Goal: Task Accomplishment & Management: Manage account settings

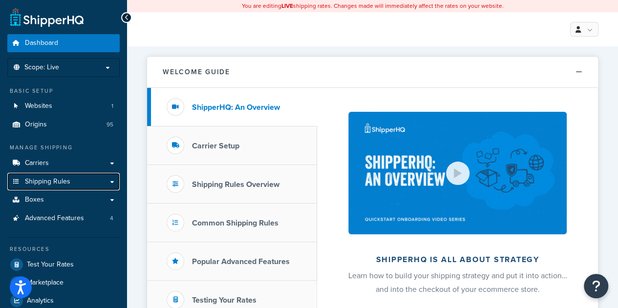
click at [51, 186] on link "Shipping Rules" at bounding box center [63, 182] width 112 height 18
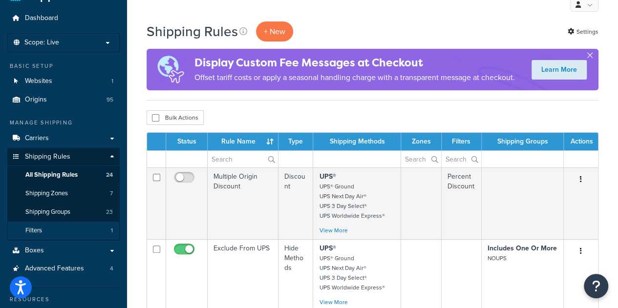
scroll to position [25, 0]
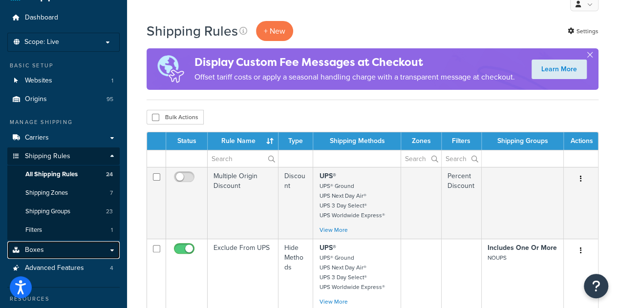
click at [47, 247] on link "Boxes" at bounding box center [63, 250] width 112 height 18
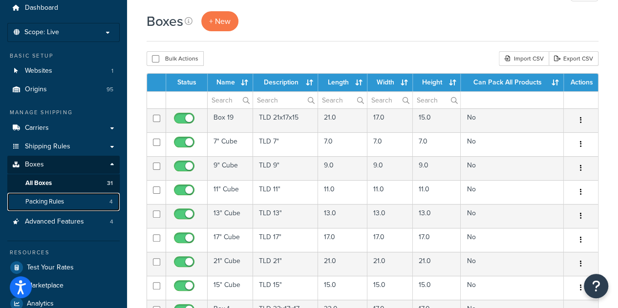
click at [68, 202] on link "Packing Rules 4" at bounding box center [63, 202] width 112 height 18
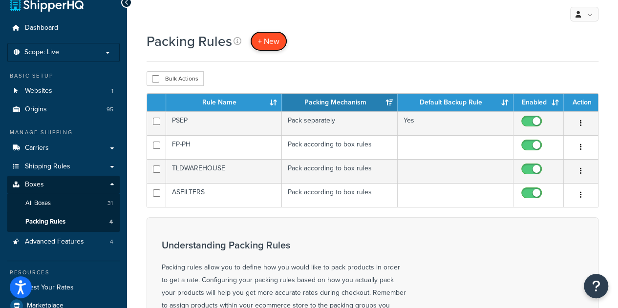
click at [265, 44] on span "+ New" at bounding box center [269, 41] width 22 height 11
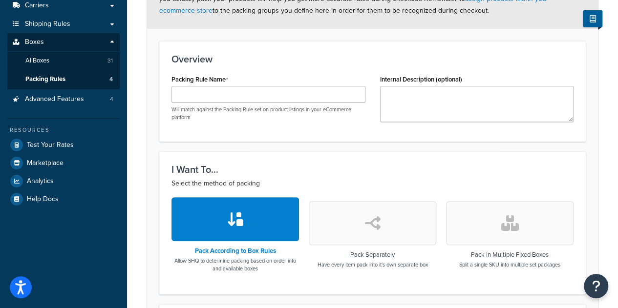
scroll to position [102, 0]
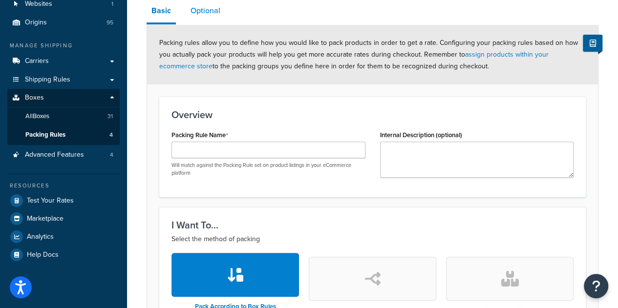
click at [210, 15] on link "Optional" at bounding box center [206, 10] width 40 height 23
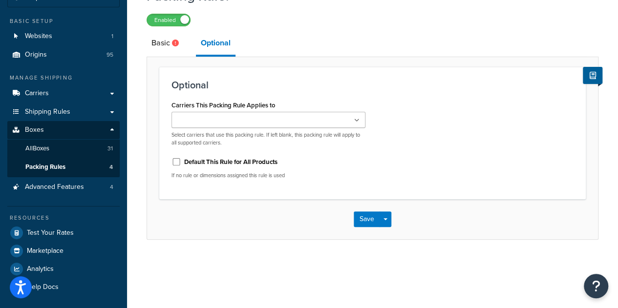
scroll to position [69, 0]
click at [165, 43] on link "Basic" at bounding box center [167, 43] width 40 height 23
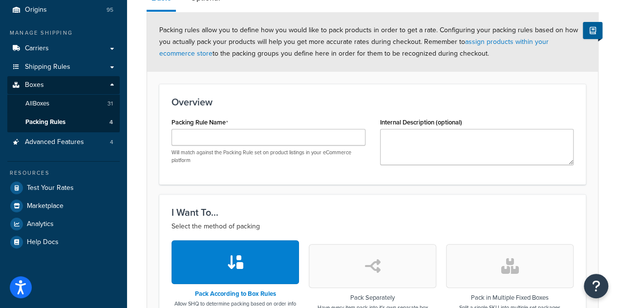
scroll to position [119, 0]
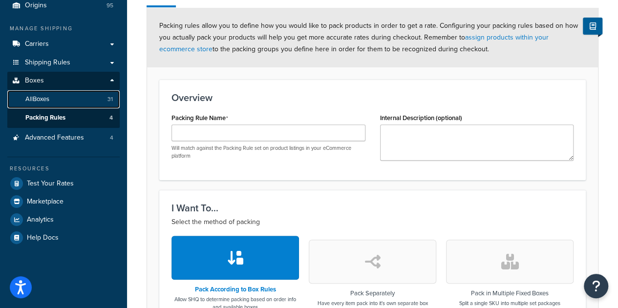
click at [64, 103] on link "All Boxes 31" at bounding box center [63, 99] width 112 height 18
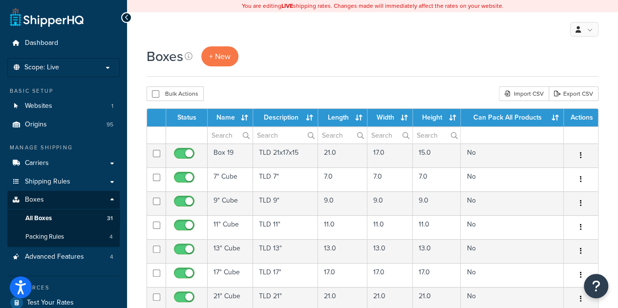
click at [344, 119] on th "Length" at bounding box center [342, 118] width 49 height 18
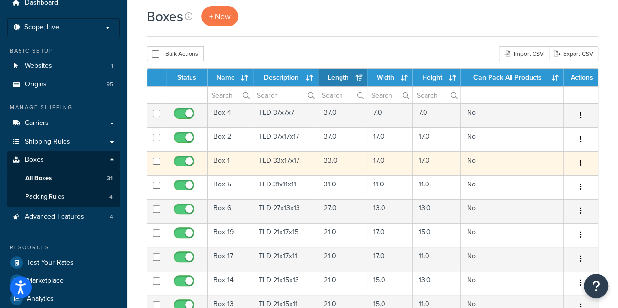
scroll to position [28, 0]
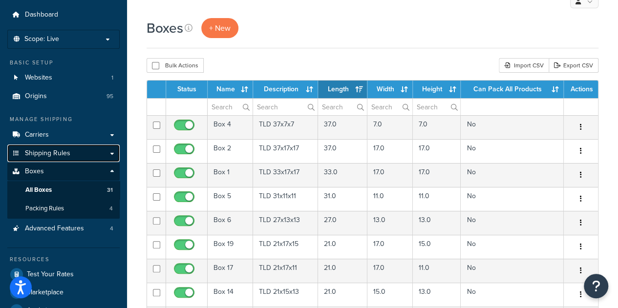
click at [64, 153] on span "Shipping Rules" at bounding box center [47, 154] width 45 height 8
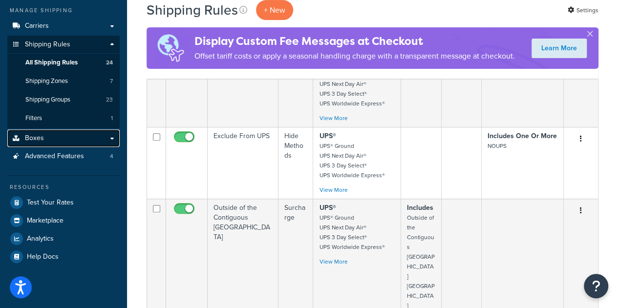
click at [53, 141] on link "Boxes" at bounding box center [63, 139] width 112 height 18
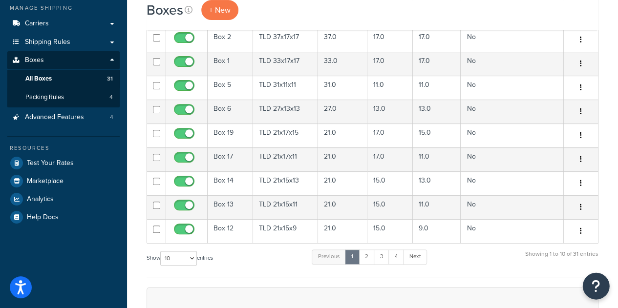
click at [592, 285] on icon "Open Resource Center" at bounding box center [596, 287] width 9 height 14
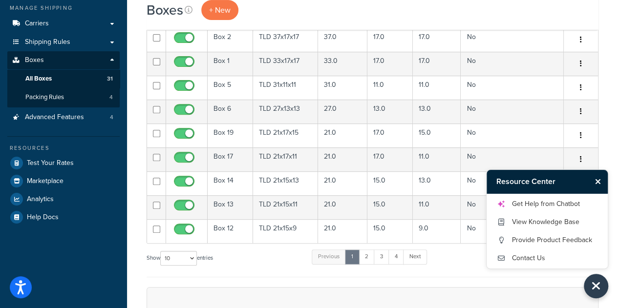
click at [487, 277] on form "Status Name Description Length Width Height Can Pack All Products Actions Box 4…" at bounding box center [373, 263] width 452 height 589
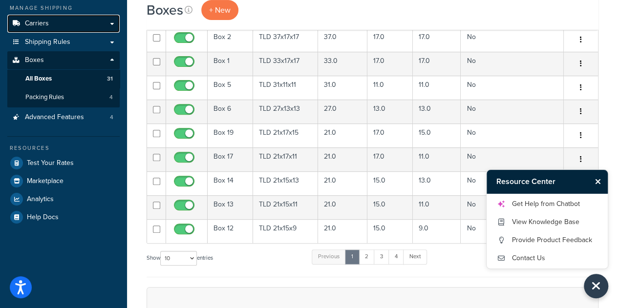
click at [39, 23] on span "Carriers" at bounding box center [37, 24] width 24 height 8
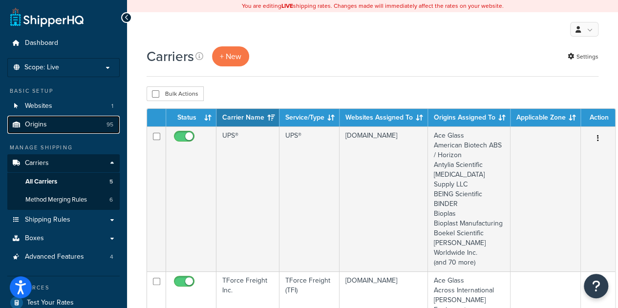
click at [39, 126] on span "Origins" at bounding box center [36, 125] width 22 height 8
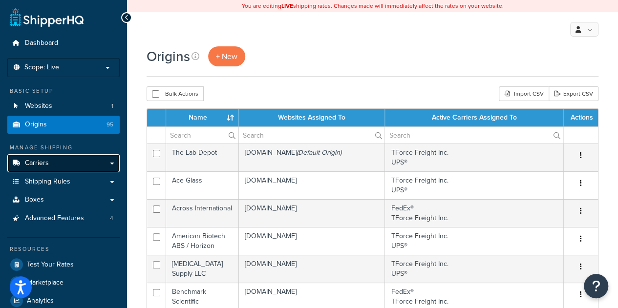
click at [47, 168] on link "Carriers" at bounding box center [63, 163] width 112 height 18
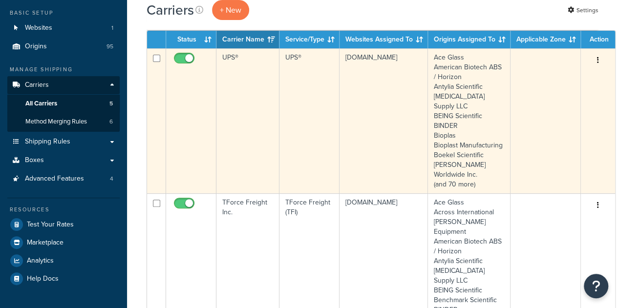
scroll to position [78, 0]
click at [318, 149] on td "UPS®" at bounding box center [310, 120] width 60 height 145
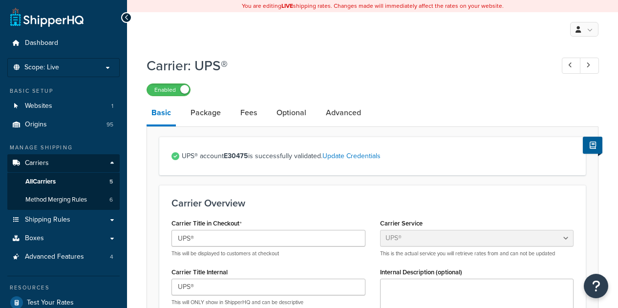
select select "ups"
select select "53"
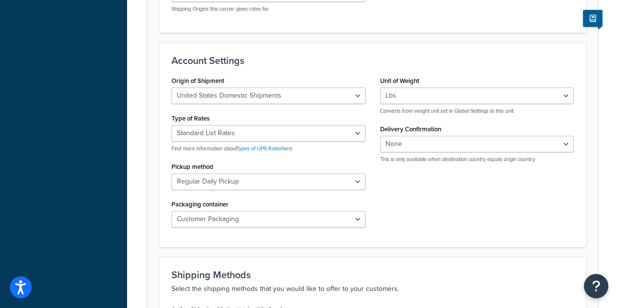
scroll to position [536, 0]
click at [281, 126] on select "Negotiated Rates (Rates Associated with Shipper Number) Daily Rates Retail Rate…" at bounding box center [269, 134] width 194 height 17
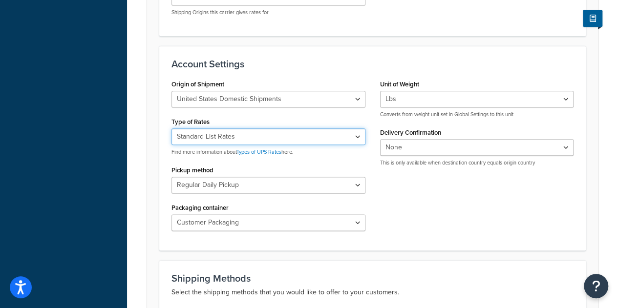
scroll to position [533, 0]
click at [281, 129] on select "Negotiated Rates (Rates Associated with Shipper Number) Daily Rates Retail Rate…" at bounding box center [269, 137] width 194 height 17
click at [478, 176] on div "Origin of Shipment United States Domestic Shipments Shipments Originating in Un…" at bounding box center [372, 158] width 417 height 161
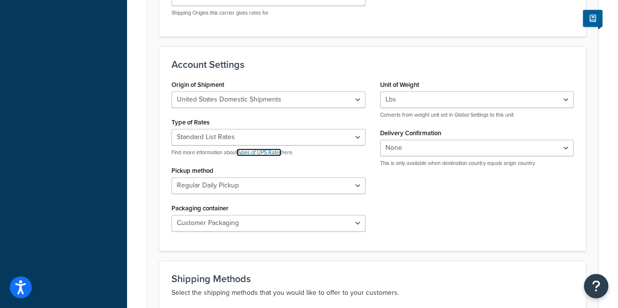
click at [253, 149] on link "Types of UPS Rates" at bounding box center [259, 153] width 45 height 8
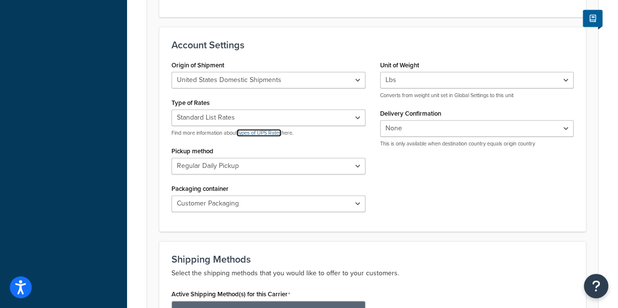
scroll to position [553, 0]
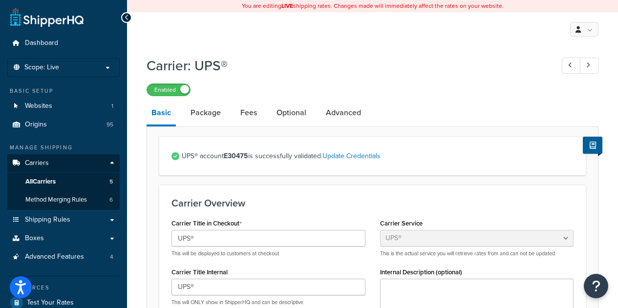
select select "ups"
select select "53"
